Goal: Find specific page/section: Find specific page/section

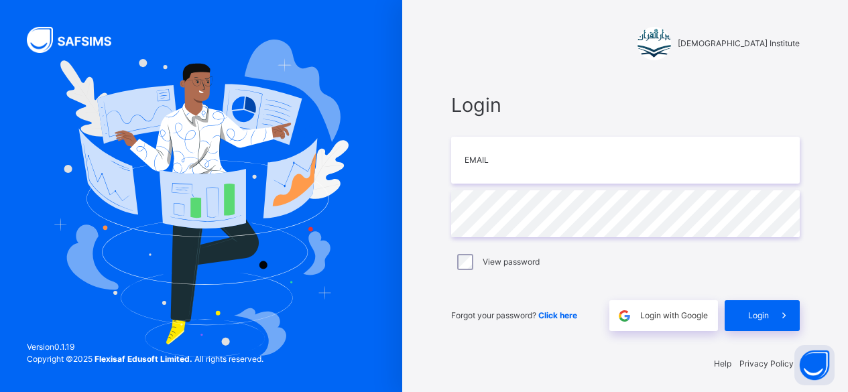
scroll to position [4, 0]
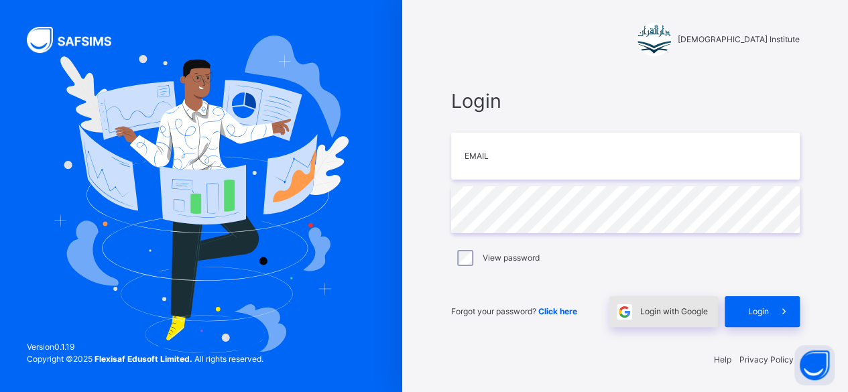
click at [669, 310] on span "Login with Google" at bounding box center [674, 312] width 68 height 12
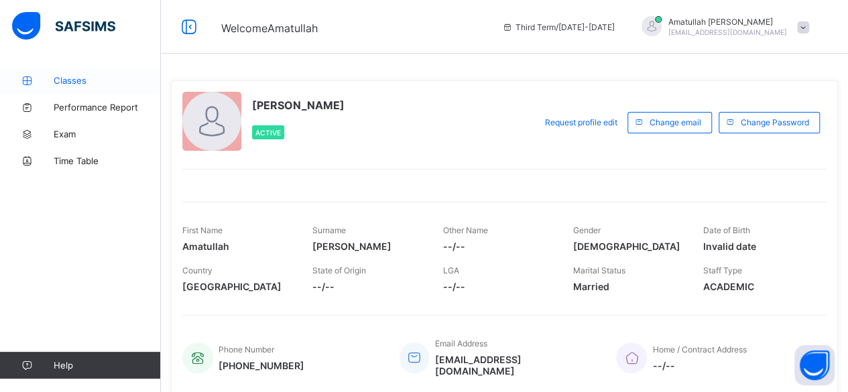
click at [80, 81] on span "Classes" at bounding box center [107, 80] width 107 height 11
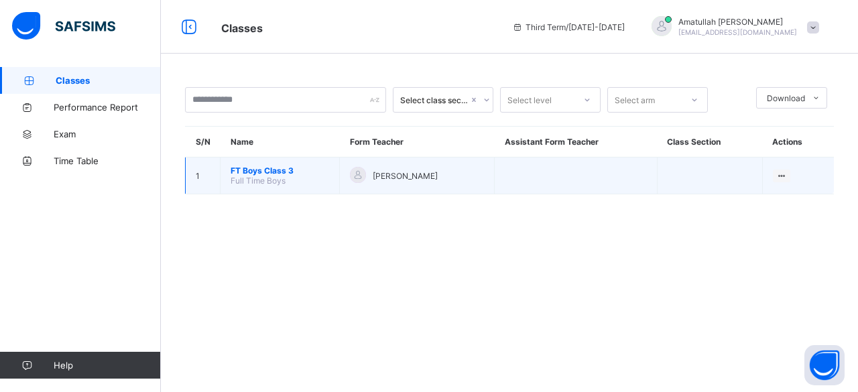
click at [258, 170] on span "FT Boys Class 3" at bounding box center [280, 171] width 99 height 10
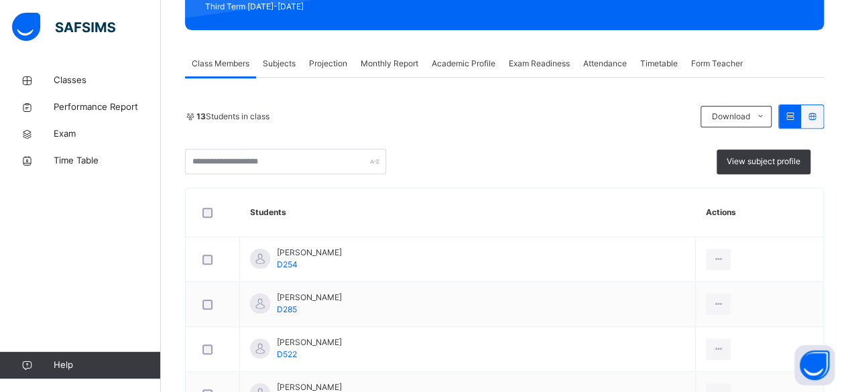
scroll to position [208, 0]
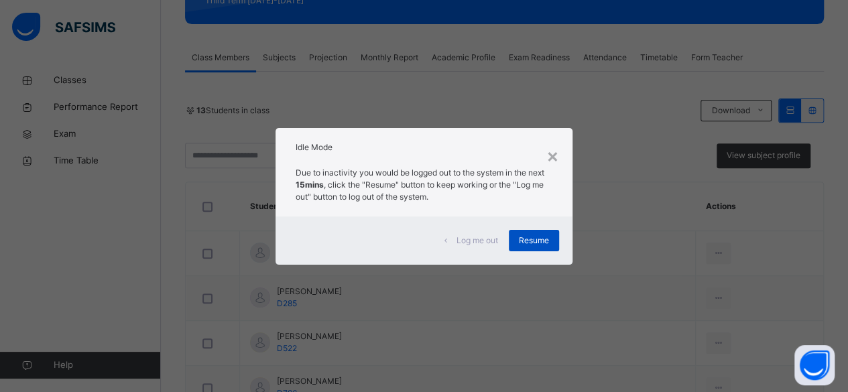
click at [546, 247] on div "Resume" at bounding box center [534, 240] width 50 height 21
click at [532, 246] on span "Resume" at bounding box center [534, 241] width 30 height 12
